Goal: Entertainment & Leisure: Consume media (video, audio)

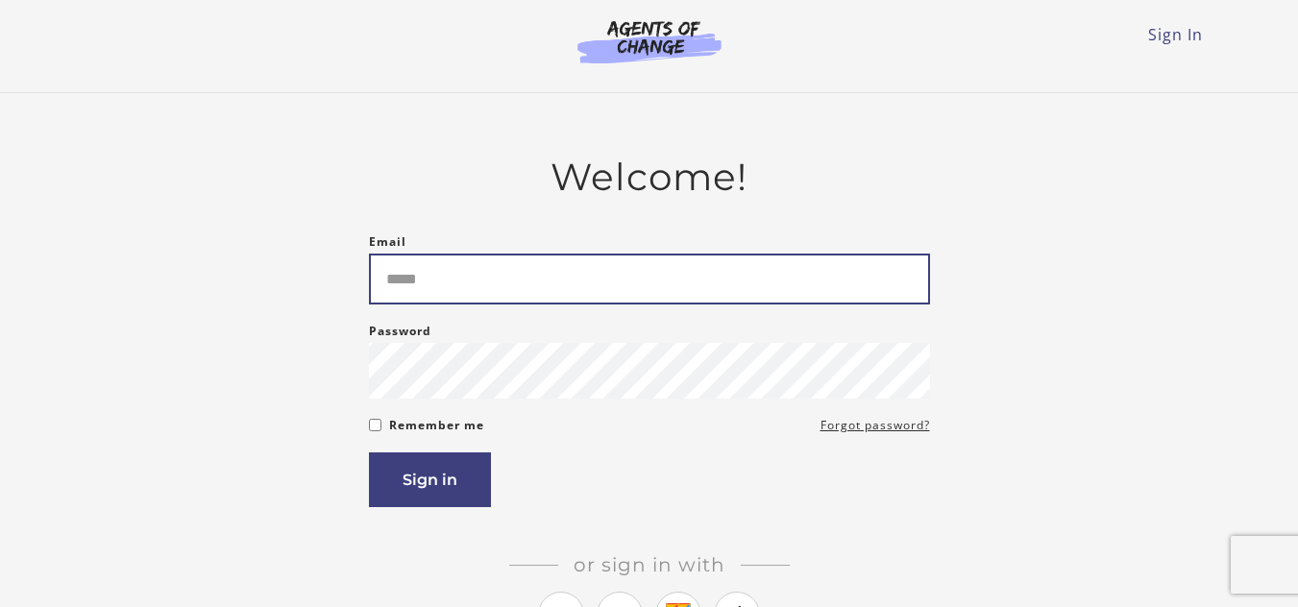
click at [428, 280] on input "Email" at bounding box center [649, 279] width 561 height 51
type input "**********"
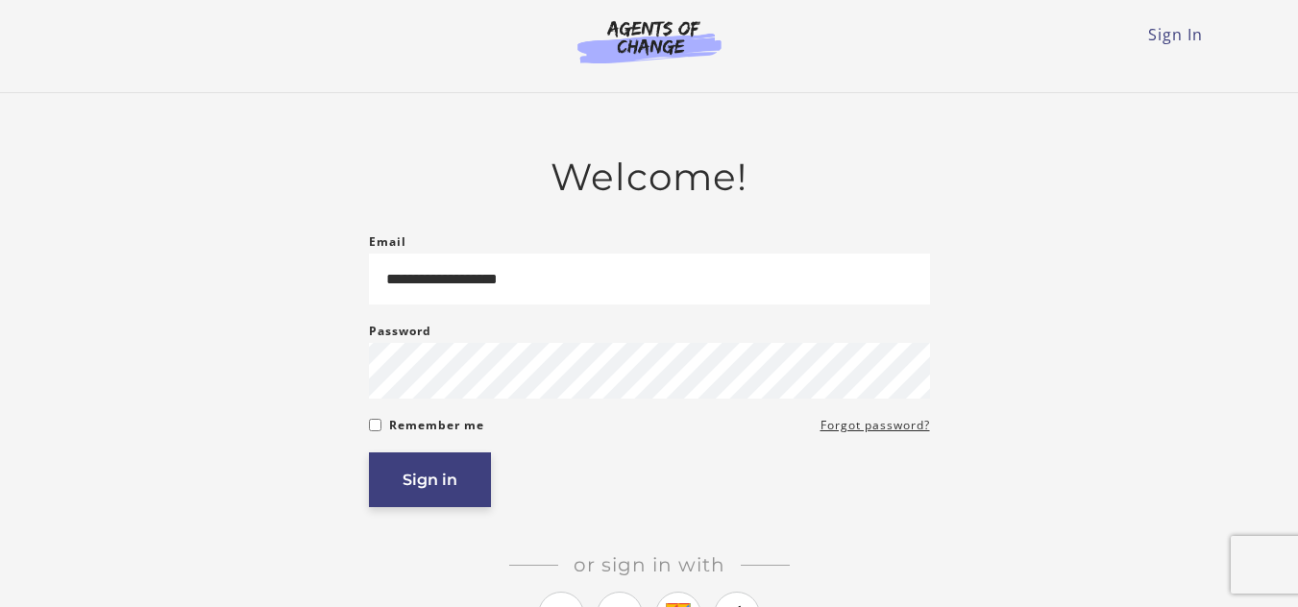
click at [397, 483] on button "Sign in" at bounding box center [430, 479] width 122 height 55
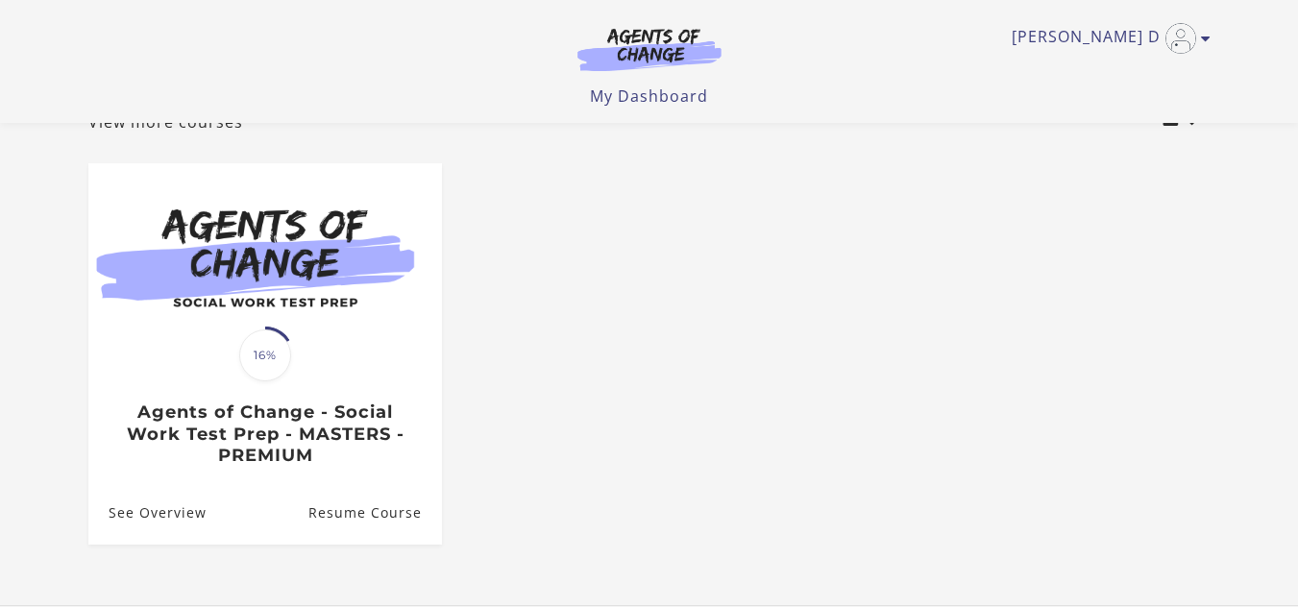
scroll to position [138, 0]
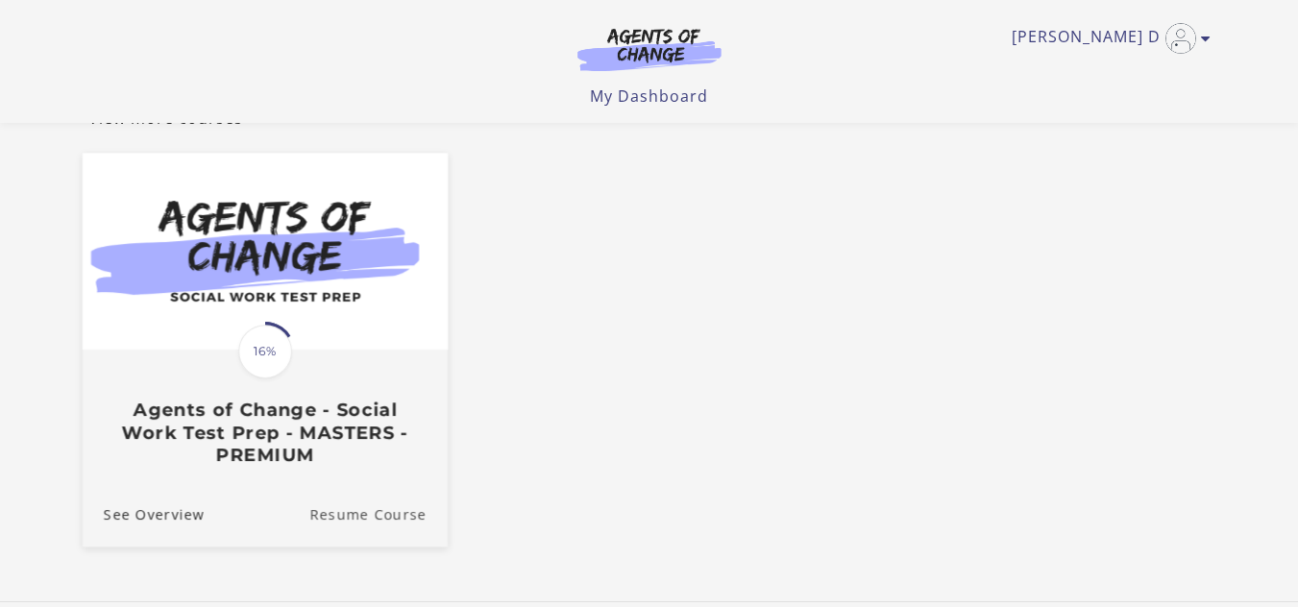
click at [376, 514] on link "Resume Course" at bounding box center [378, 513] width 138 height 64
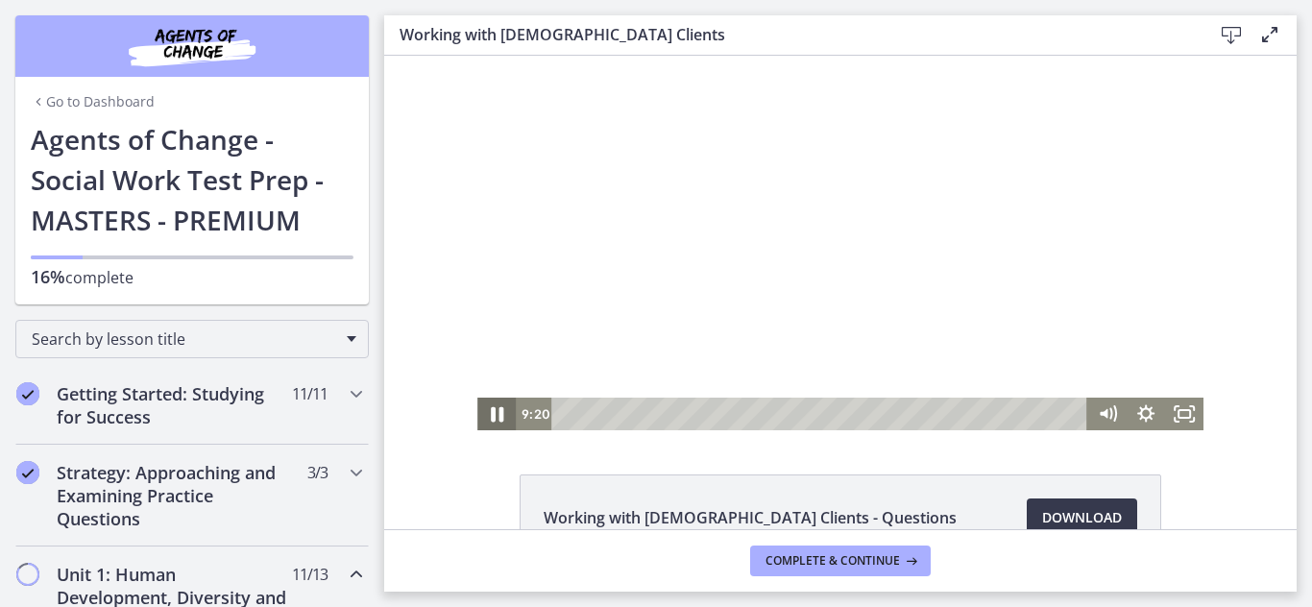
click at [491, 413] on icon "Pause" at bounding box center [497, 414] width 12 height 15
click at [97, 101] on link "Go to Dashboard" at bounding box center [93, 101] width 124 height 19
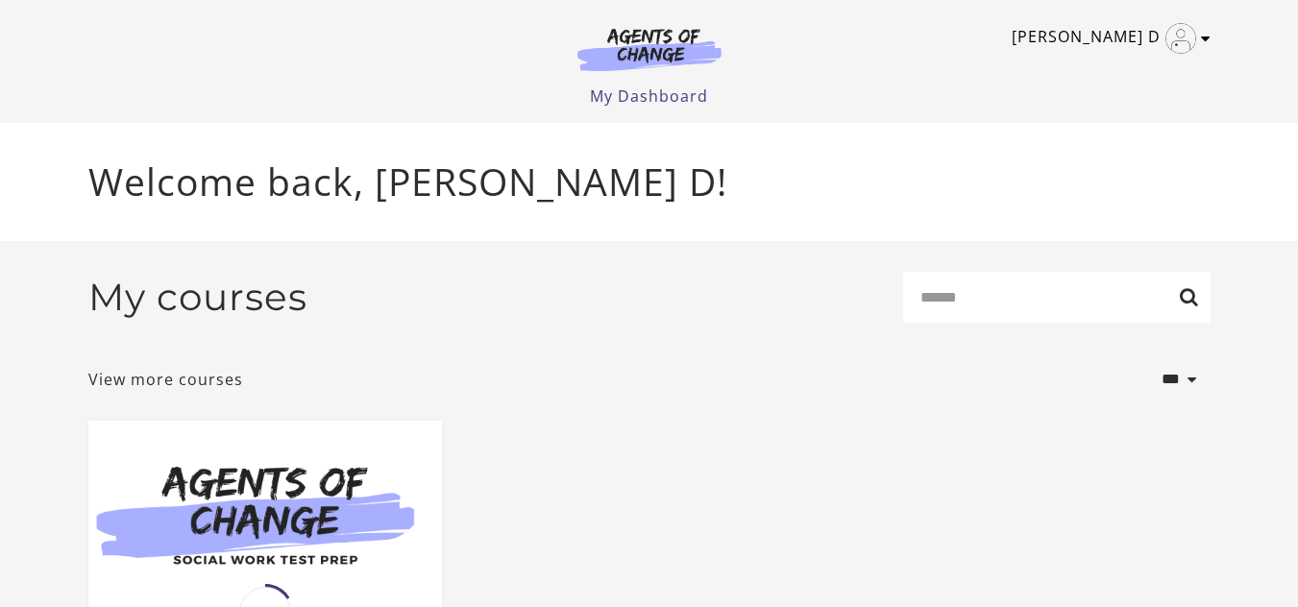
click at [1204, 33] on icon "Toggle menu" at bounding box center [1206, 38] width 10 height 15
click at [1098, 127] on link "Sign Out" at bounding box center [1130, 135] width 169 height 33
